Goal: Information Seeking & Learning: Stay updated

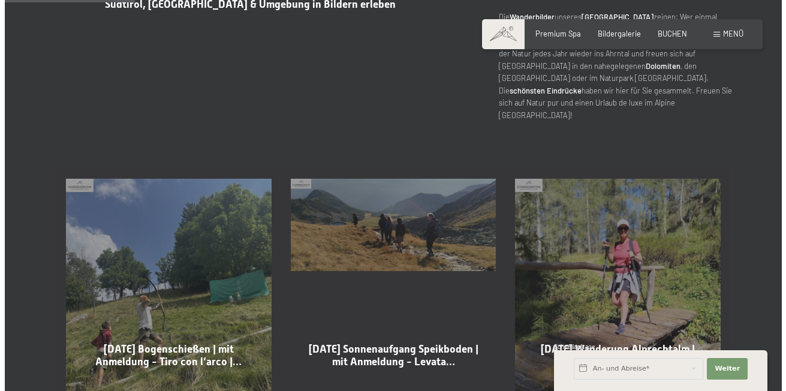
scroll to position [480, 0]
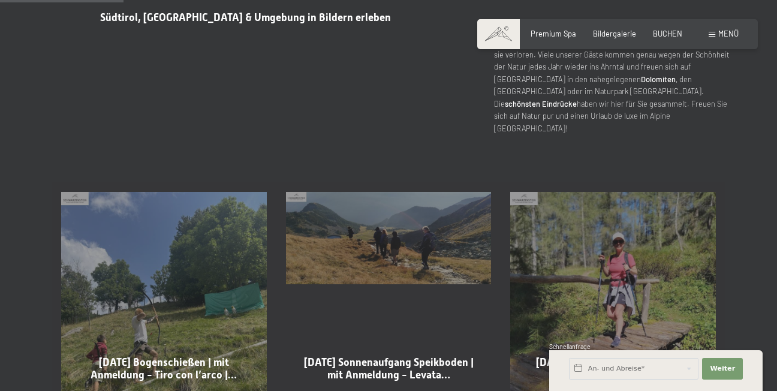
click at [724, 32] on span "Menü" at bounding box center [728, 34] width 20 height 10
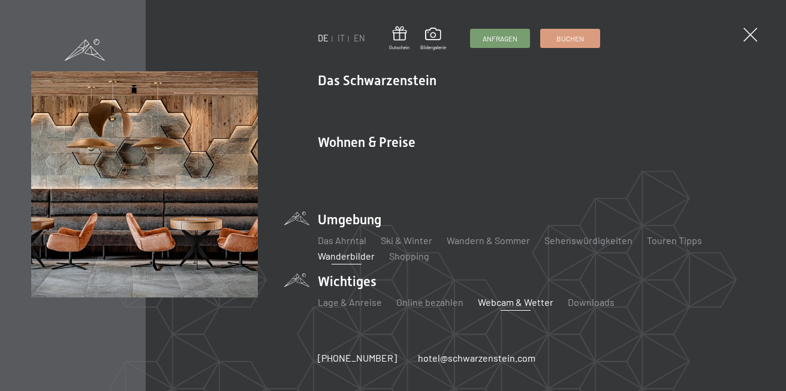
click at [510, 296] on link "Webcam & Wetter" at bounding box center [516, 301] width 76 height 11
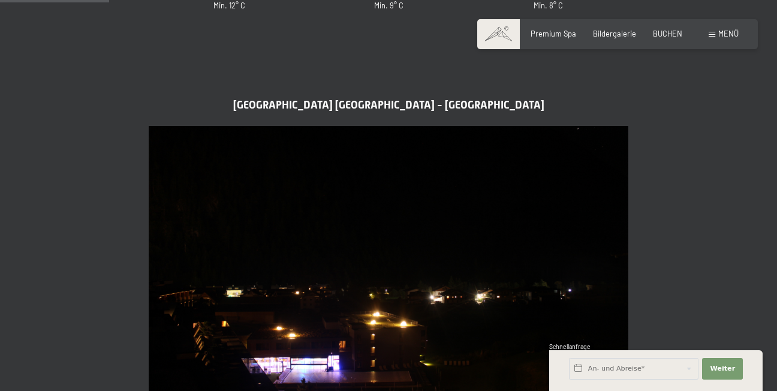
scroll to position [480, 0]
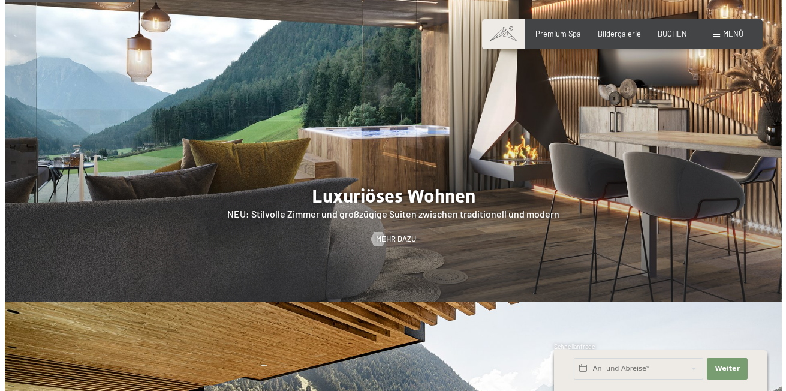
scroll to position [839, 0]
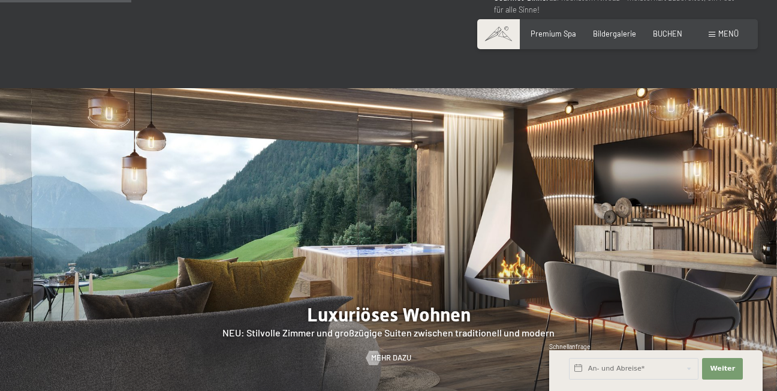
click at [724, 31] on span "Menü" at bounding box center [728, 34] width 20 height 10
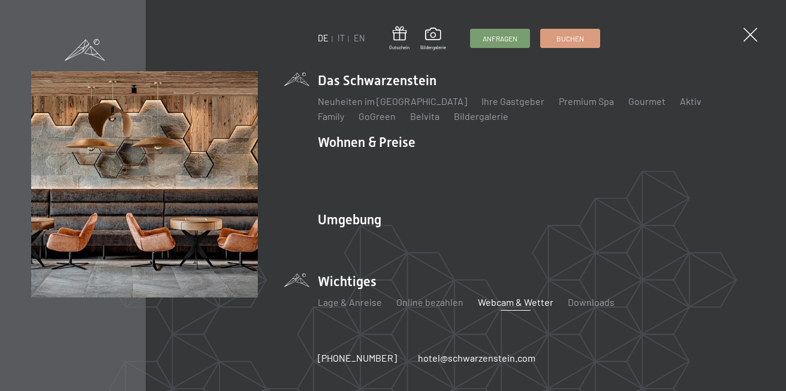
click at [502, 296] on link "Webcam & Wetter" at bounding box center [516, 301] width 76 height 11
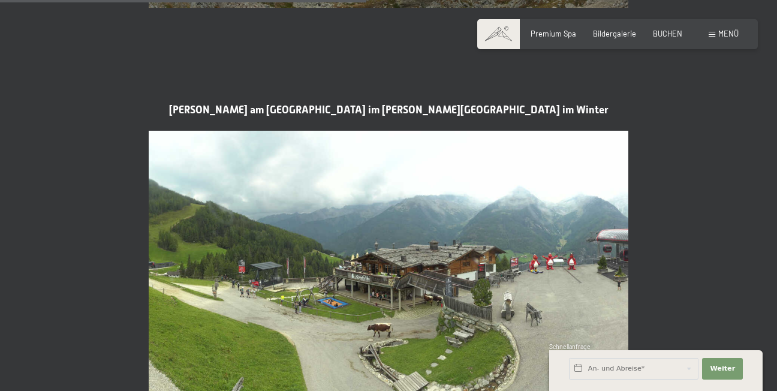
scroll to position [1679, 0]
